Goal: Information Seeking & Learning: Learn about a topic

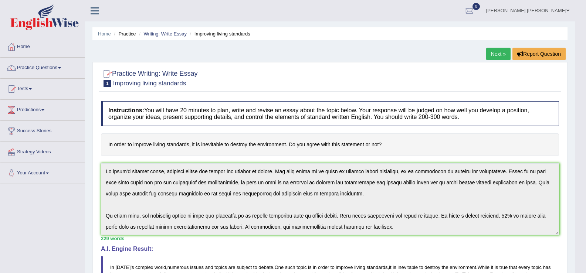
click at [55, 69] on link "Practice Questions" at bounding box center [42, 67] width 84 height 18
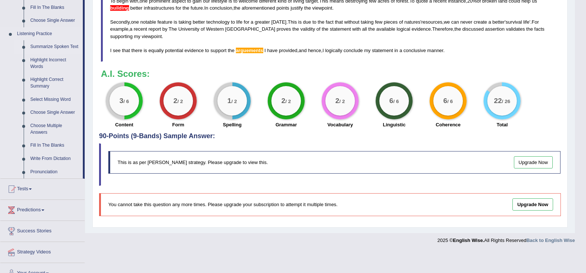
scroll to position [295, 0]
click at [58, 45] on link "Summarize Spoken Text" at bounding box center [55, 46] width 56 height 13
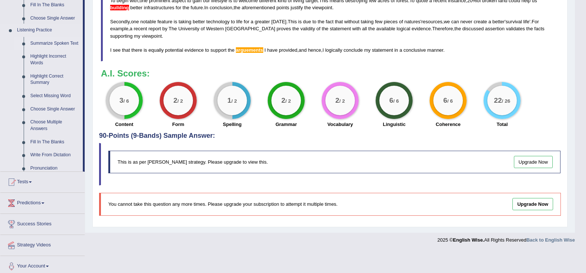
scroll to position [273, 0]
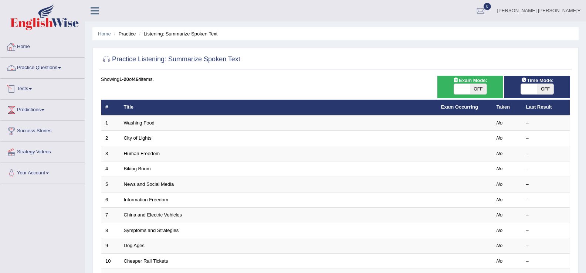
click at [61, 68] on span at bounding box center [59, 67] width 3 height 1
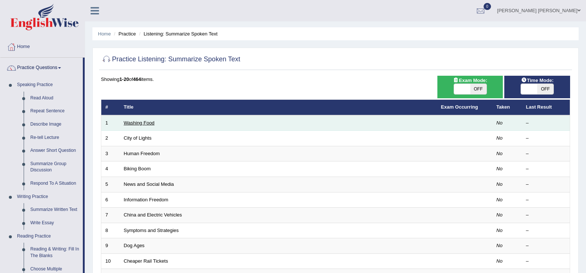
click at [134, 125] on link "Washing Food" at bounding box center [139, 123] width 31 height 6
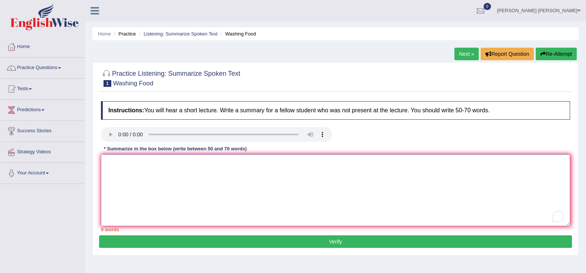
click at [248, 185] on textarea "To enrich screen reader interactions, please activate Accessibility in Grammarl…" at bounding box center [335, 191] width 469 height 72
click at [252, 179] on textarea "To enrich screen reader interactions, please activate Accessibility in Grammarl…" at bounding box center [335, 191] width 469 height 72
click at [156, 182] on textarea "To enrich screen reader interactions, please activate Accessibility in Grammarl…" at bounding box center [335, 191] width 469 height 72
type textarea "f"
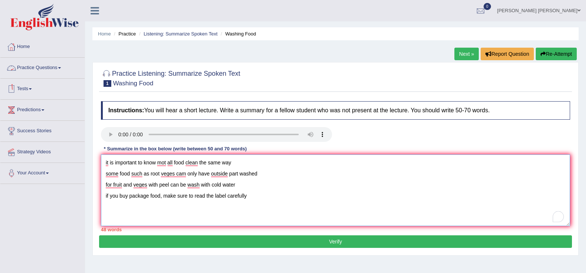
click at [103, 161] on textarea "it is important to know mot all food clean the same way some food such as root …" at bounding box center [335, 191] width 469 height 72
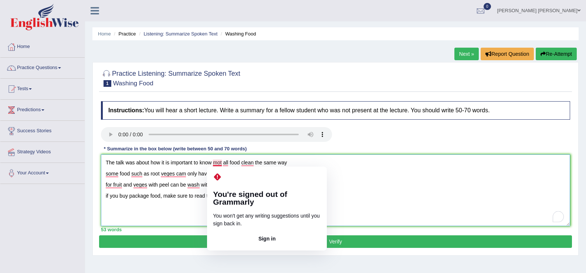
click at [182, 168] on textarea "The talk was about how it is important to know mot all food clean the same way …" at bounding box center [335, 191] width 469 height 72
click at [216, 163] on textarea "The talk was about how it is important to know mot all food clean the same way …" at bounding box center [335, 191] width 469 height 72
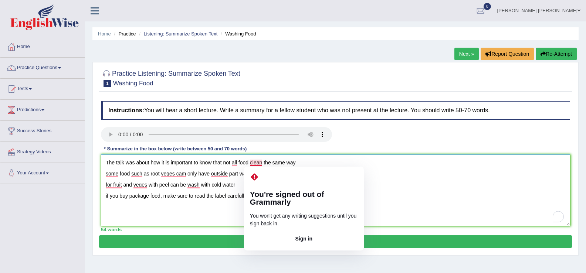
click at [263, 165] on textarea "The talk was about how it is important to know that not all food clean the same…" at bounding box center [335, 191] width 469 height 72
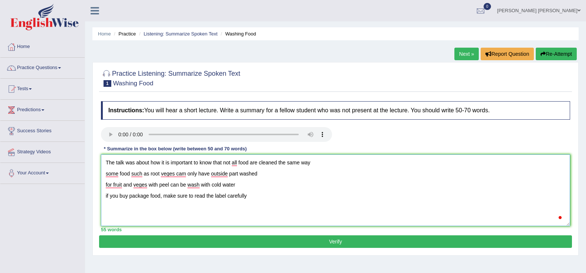
click at [318, 162] on textarea "The talk was about how it is important to know that not all food are cleaned th…" at bounding box center [335, 191] width 469 height 72
click at [103, 174] on textarea "The talk was about how it is important to know that not all food are cleaned th…" at bounding box center [335, 191] width 469 height 72
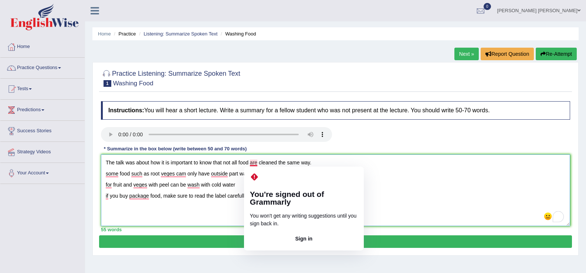
click at [242, 164] on textarea "The talk was about how it is important to know that not all food are cleaned th…" at bounding box center [335, 191] width 469 height 72
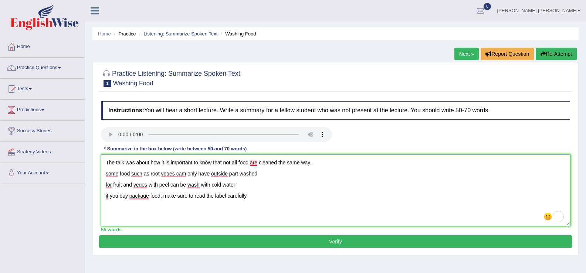
click at [256, 162] on textarea "The talk was about how it is important to know that not all food are cleaned th…" at bounding box center [335, 191] width 469 height 72
click at [106, 172] on textarea "The talk was about how it is important to know that not all foods are cleaned t…" at bounding box center [335, 191] width 469 height 72
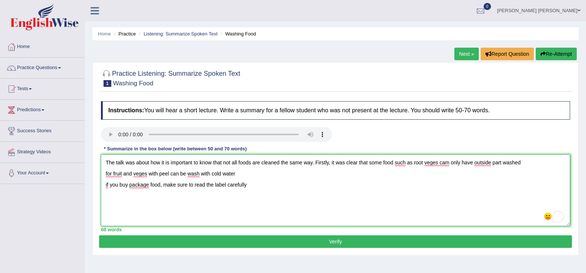
click at [392, 163] on textarea "The talk was about how it is important to know that not all foods are cleaned t…" at bounding box center [335, 191] width 469 height 72
click at [438, 163] on textarea "The talk was about how it is important to know that not all foods are cleaned t…" at bounding box center [335, 191] width 469 height 72
click at [449, 163] on textarea "The talk was about how it is important to know that not all foods are cleaned t…" at bounding box center [335, 191] width 469 height 72
click at [105, 173] on textarea "The talk was about how it is important to know that not all foods are cleaned t…" at bounding box center [335, 191] width 469 height 72
click at [536, 166] on textarea "The talk was about how it is important to know that not all foods are cleaned t…" at bounding box center [335, 191] width 469 height 72
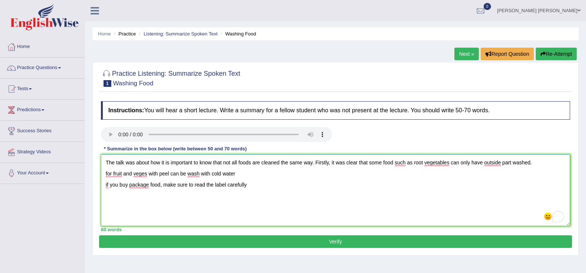
click at [102, 172] on textarea "The talk was about how it is important to know that not all foods are cleaned t…" at bounding box center [335, 191] width 469 height 72
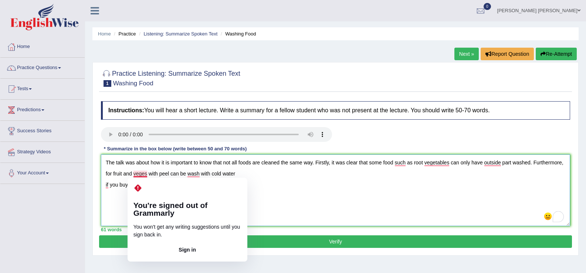
click at [143, 173] on textarea "The talk was about how it is important to know that not all foods are cleaned t…" at bounding box center [335, 191] width 469 height 72
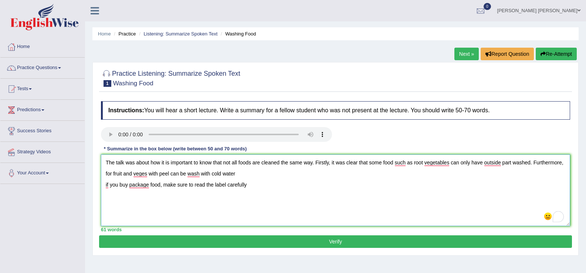
click at [147, 173] on textarea "The talk was about how it is important to know that not all foods are cleaned t…" at bounding box center [335, 191] width 469 height 72
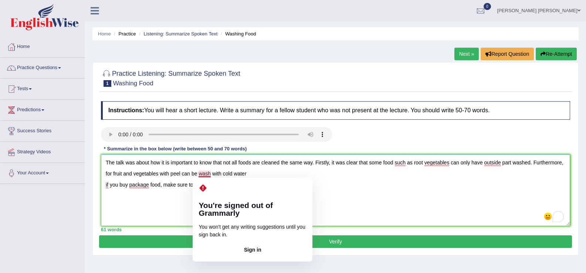
click at [210, 176] on textarea "The talk was about how it is important to know that not all foods are cleaned t…" at bounding box center [335, 191] width 469 height 72
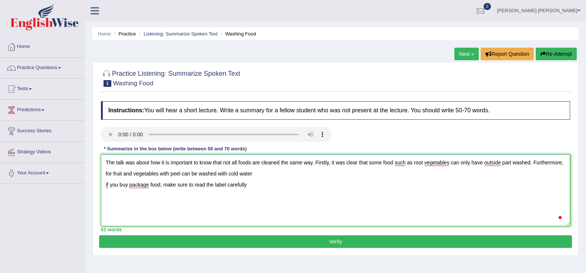
click at [258, 171] on textarea "The talk was about how it is important to know that not all foods are cleaned t…" at bounding box center [335, 191] width 469 height 72
click at [103, 186] on textarea "The talk was about how it is important to know that not all foods are cleaned t…" at bounding box center [335, 191] width 469 height 72
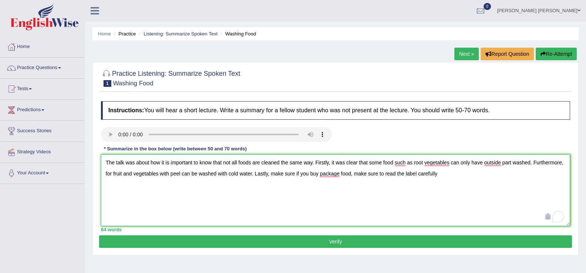
click at [300, 174] on textarea "The talk was about how it is important to know that not all foods are cleaned t…" at bounding box center [335, 191] width 469 height 72
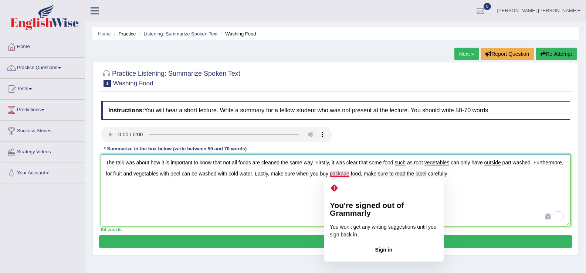
click at [349, 174] on textarea "The talk was about how it is important to know that not all foods are cleaned t…" at bounding box center [335, 191] width 469 height 72
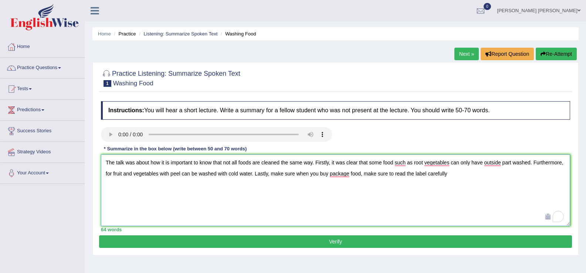
click at [298, 174] on textarea "The talk was about how it is important to know that not all foods are cleaned t…" at bounding box center [335, 191] width 469 height 72
drag, startPoint x: 520, startPoint y: 174, endPoint x: 421, endPoint y: 177, distance: 98.8
click at [421, 177] on textarea "The talk was about how it is important to know that not all foods are cleaned t…" at bounding box center [335, 191] width 469 height 72
click at [566, 163] on textarea "The talk was about how it is important to know that not all foods are cleaned t…" at bounding box center [335, 191] width 469 height 72
type textarea "The talk was about how it is important to know that not all foods are cleaned t…"
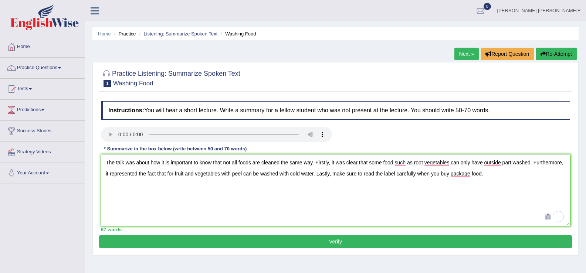
click at [231, 241] on button "Verify" at bounding box center [335, 242] width 473 height 13
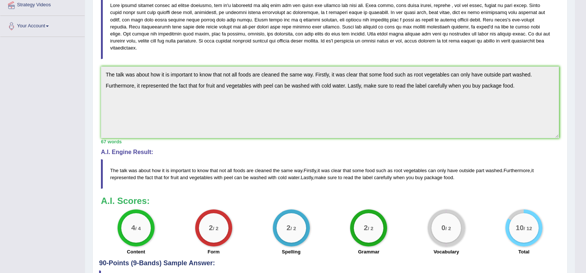
scroll to position [148, 0]
click at [442, 229] on big "0" at bounding box center [444, 228] width 4 height 8
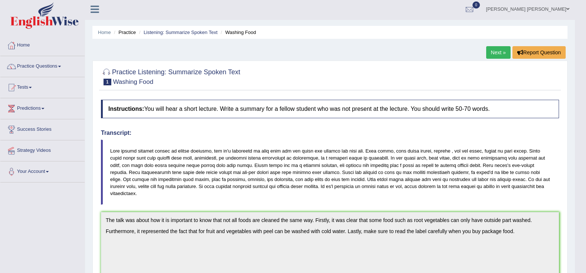
scroll to position [0, 0]
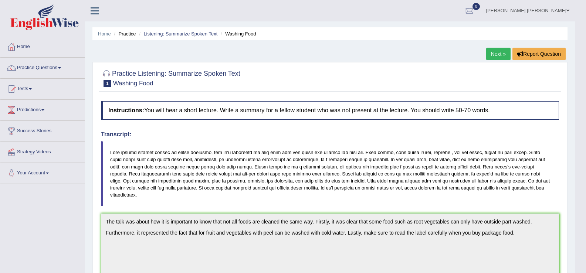
click at [43, 69] on link "Practice Questions" at bounding box center [42, 67] width 84 height 18
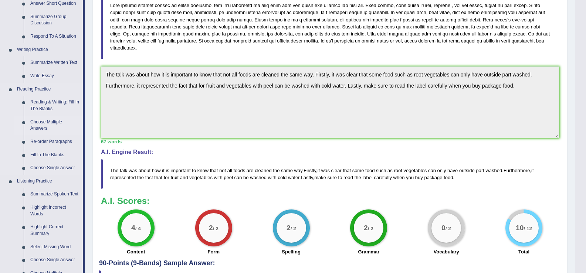
scroll to position [148, 0]
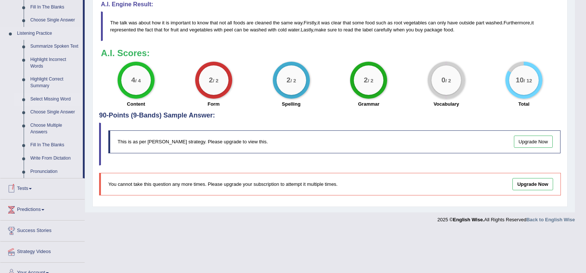
click at [63, 99] on link "Select Missing Word" at bounding box center [55, 99] width 56 height 13
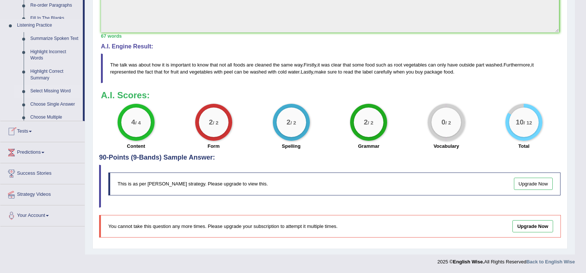
scroll to position [253, 0]
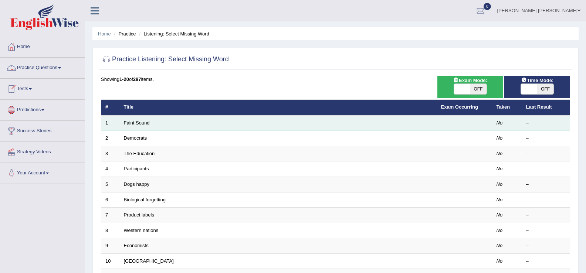
click at [132, 124] on link "Faint Sound" at bounding box center [137, 123] width 26 height 6
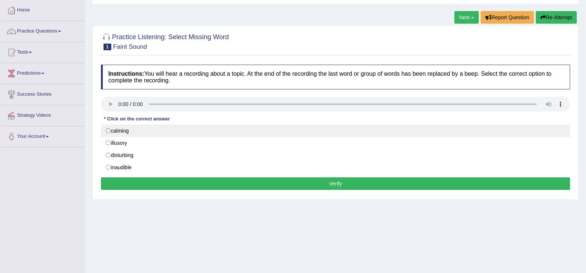
scroll to position [37, 0]
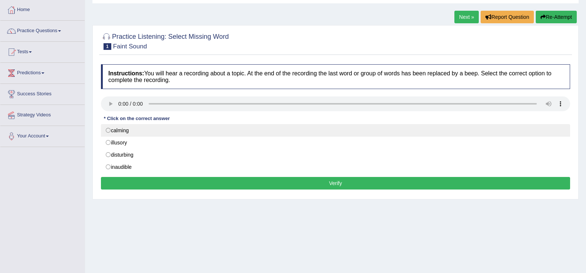
click at [139, 133] on label "calming" at bounding box center [335, 130] width 469 height 13
radio input "true"
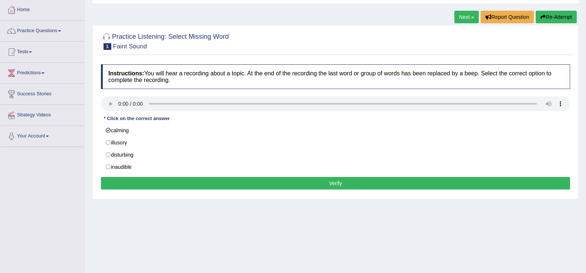
click at [188, 182] on button "Verify" at bounding box center [335, 183] width 469 height 13
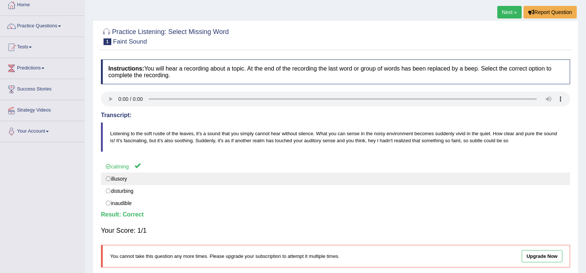
scroll to position [41, 0]
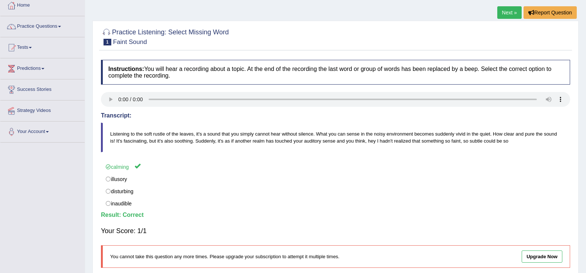
click at [506, 14] on link "Next »" at bounding box center [509, 12] width 24 height 13
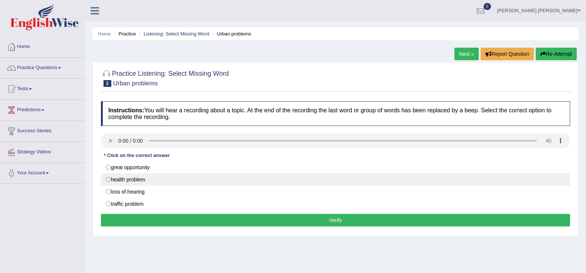
click at [143, 180] on label "health problem" at bounding box center [335, 179] width 469 height 13
radio input "true"
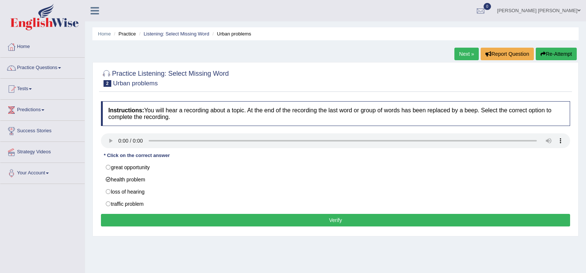
click at [179, 219] on button "Verify" at bounding box center [335, 220] width 469 height 13
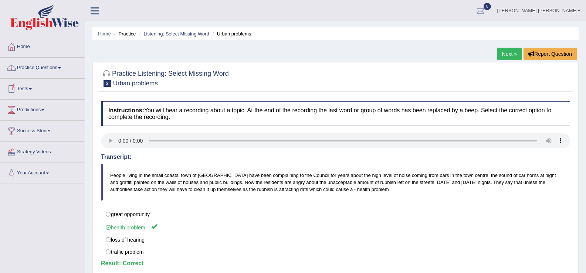
click at [44, 65] on link "Practice Questions" at bounding box center [42, 67] width 84 height 18
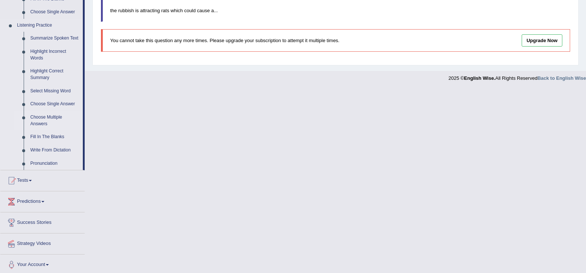
scroll to position [306, 0]
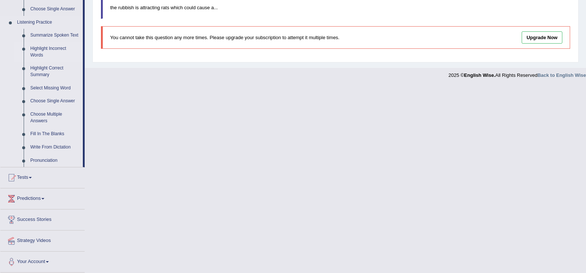
click at [47, 46] on link "Highlight Incorrect Words" at bounding box center [55, 52] width 56 height 20
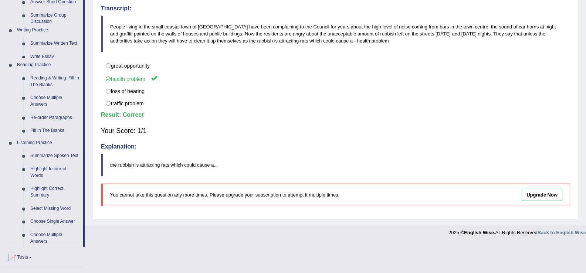
scroll to position [119, 0]
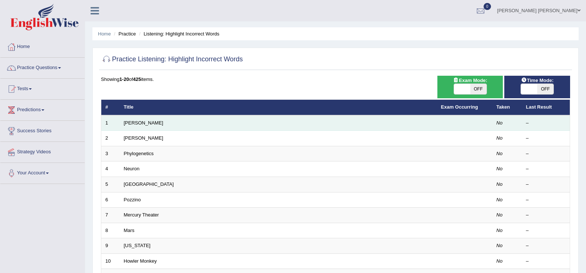
click at [133, 119] on td "[PERSON_NAME]" at bounding box center [278, 123] width 317 height 16
click at [135, 124] on link "[PERSON_NAME]" at bounding box center [144, 123] width 40 height 6
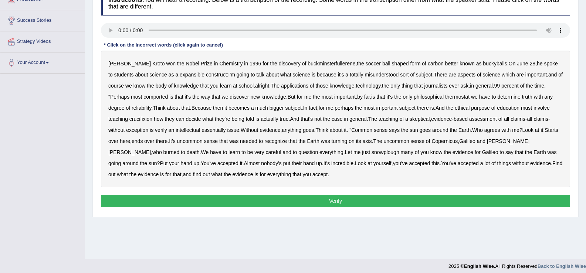
scroll to position [111, 0]
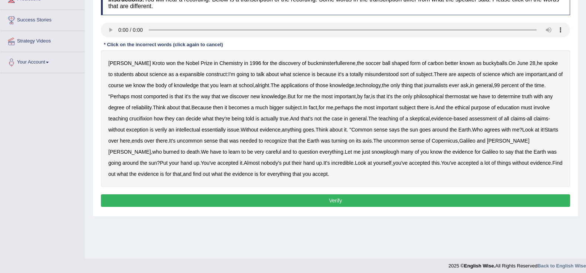
click at [177, 63] on b "the" at bounding box center [180, 63] width 7 height 6
click at [180, 74] on b "expansible" at bounding box center [192, 74] width 25 height 6
click at [143, 97] on b "comported" at bounding box center [155, 97] width 24 height 6
click at [445, 98] on b "thermostat" at bounding box center [457, 97] width 24 height 6
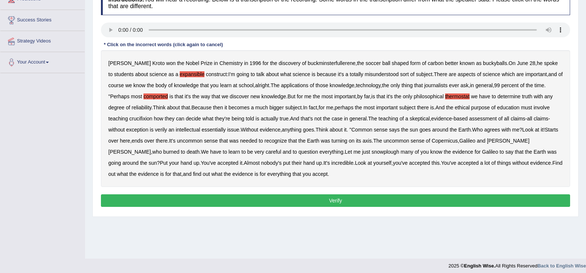
click at [129, 118] on b "crucifixion" at bounding box center [140, 119] width 23 height 6
click at [155, 130] on b "verily" at bounding box center [161, 130] width 12 height 6
click at [202, 132] on b "essentially" at bounding box center [214, 130] width 24 height 6
click at [372, 152] on b "snowplough" at bounding box center [386, 152] width 28 height 6
click at [277, 197] on button "Verify" at bounding box center [335, 201] width 469 height 13
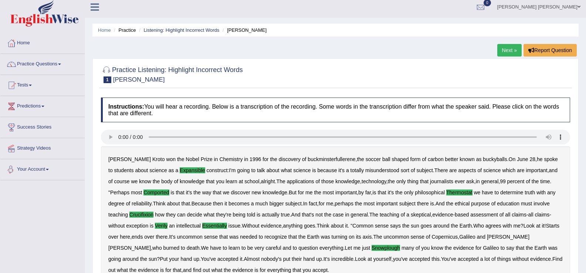
scroll to position [0, 0]
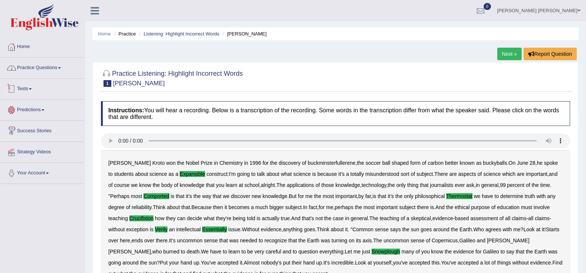
click at [57, 66] on link "Practice Questions" at bounding box center [42, 67] width 84 height 18
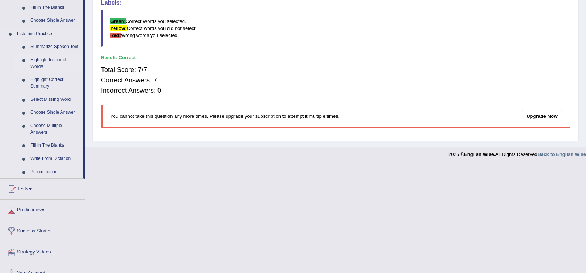
scroll to position [306, 0]
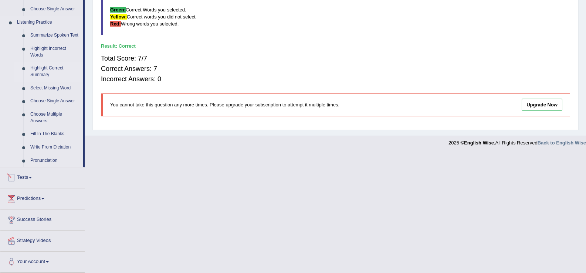
click at [50, 67] on link "Highlight Correct Summary" at bounding box center [55, 72] width 56 height 20
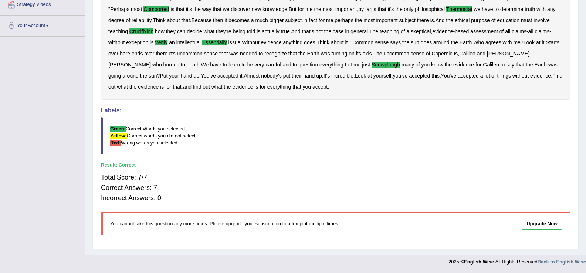
scroll to position [91, 0]
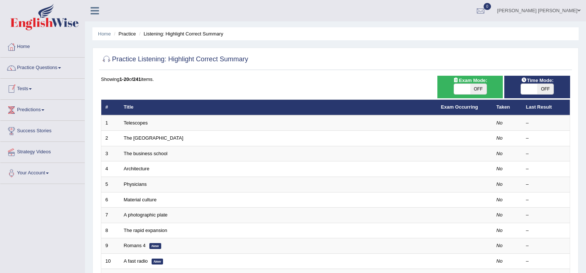
click at [145, 112] on th "Title" at bounding box center [278, 108] width 317 height 16
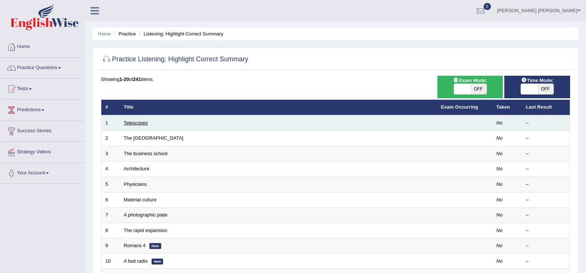
click at [142, 124] on link "Telescopes" at bounding box center [136, 123] width 24 height 6
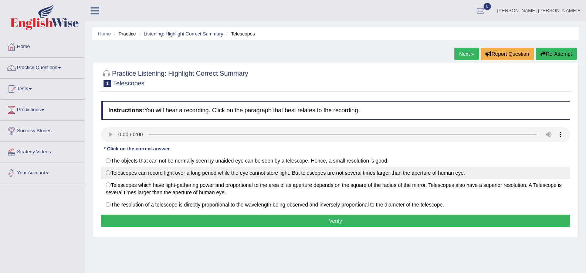
click at [110, 172] on label "Telescopes can record light over a long period while the eye cannot store light…" at bounding box center [335, 173] width 469 height 13
radio input "true"
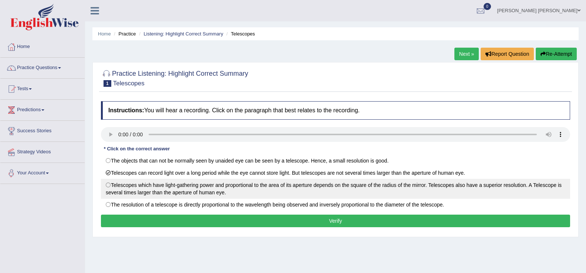
click at [110, 187] on label "Telescopes which have light-gathering power and proportional to the area of its…" at bounding box center [335, 189] width 469 height 20
radio input "true"
click at [108, 185] on label "Telescopes which have light-gathering power and proportional to the area of its…" at bounding box center [335, 189] width 469 height 20
